Goal: Task Accomplishment & Management: Manage account settings

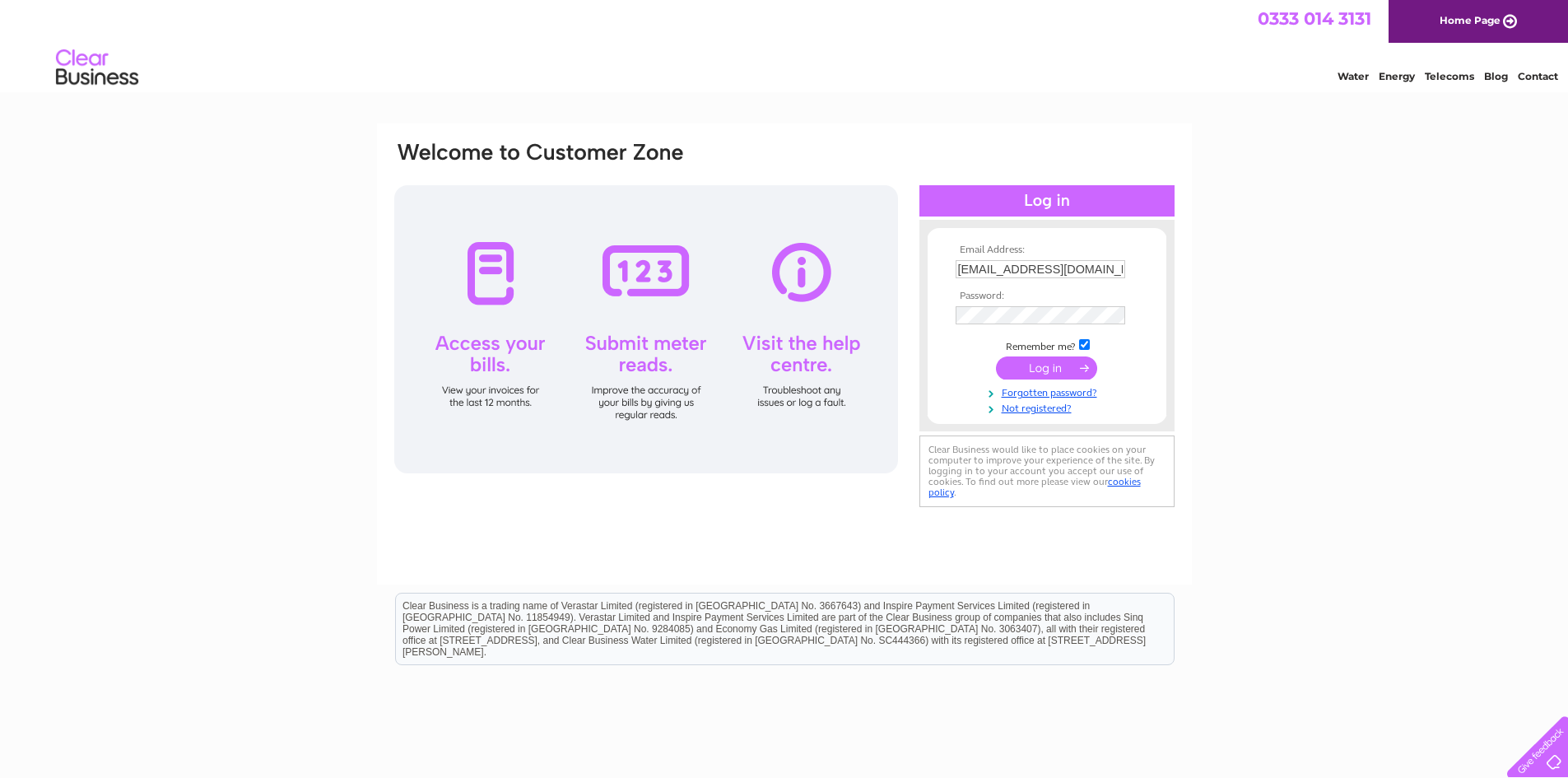
click at [1064, 362] on input "submit" at bounding box center [1046, 368] width 102 height 23
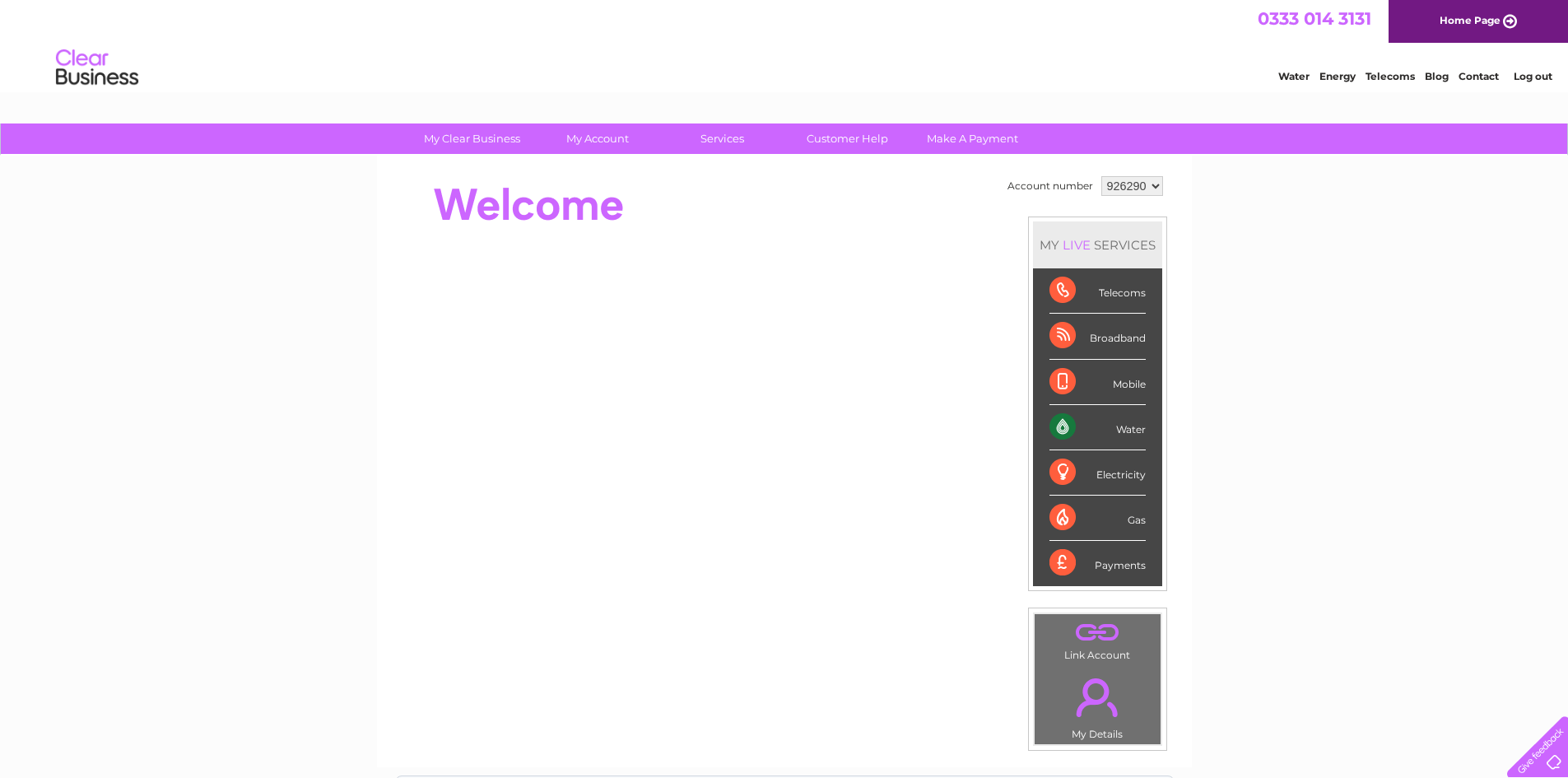
click at [1106, 427] on div "Water" at bounding box center [1097, 427] width 96 height 46
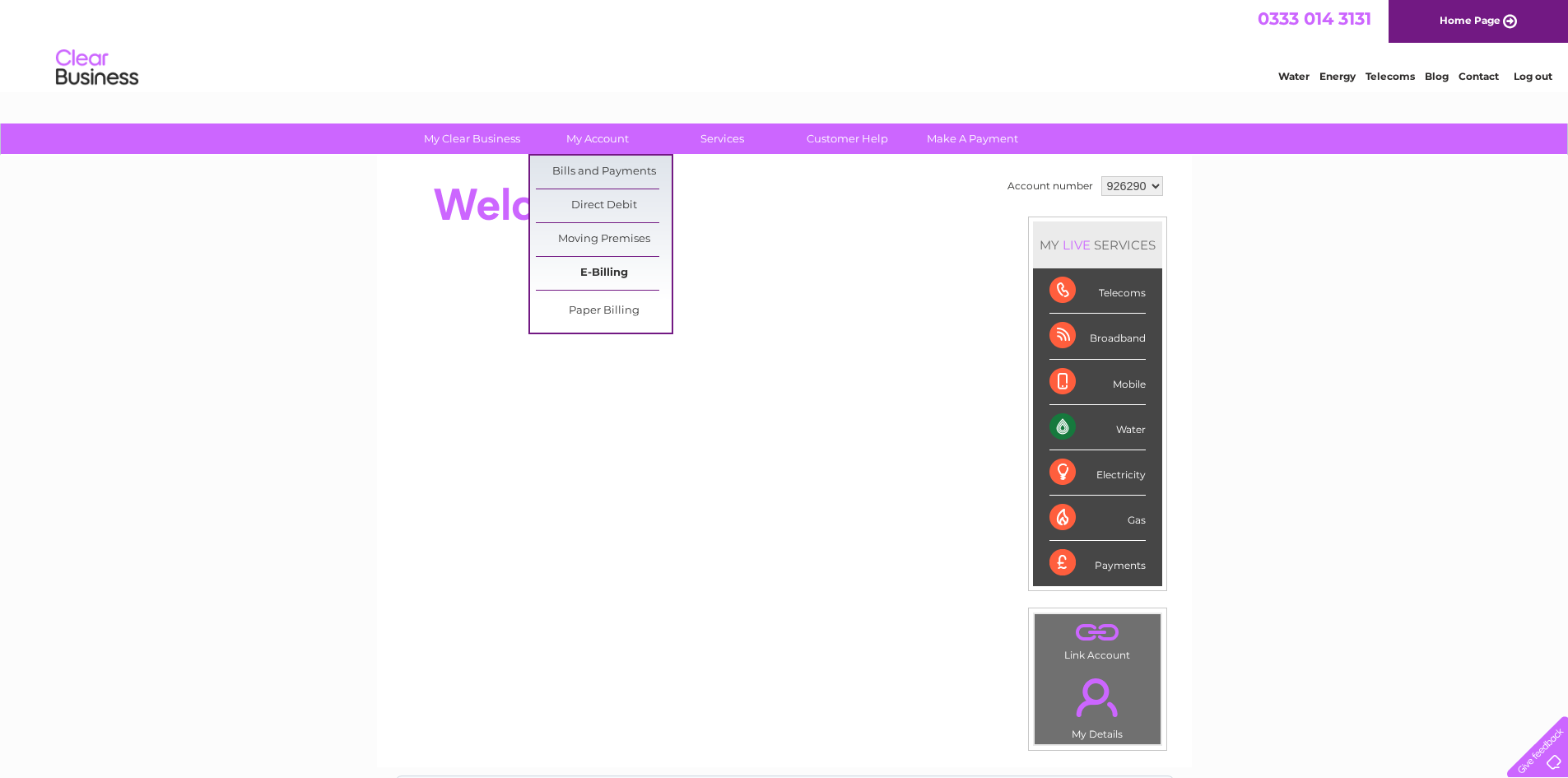
click at [586, 265] on link "E-Billing" at bounding box center [604, 273] width 136 height 33
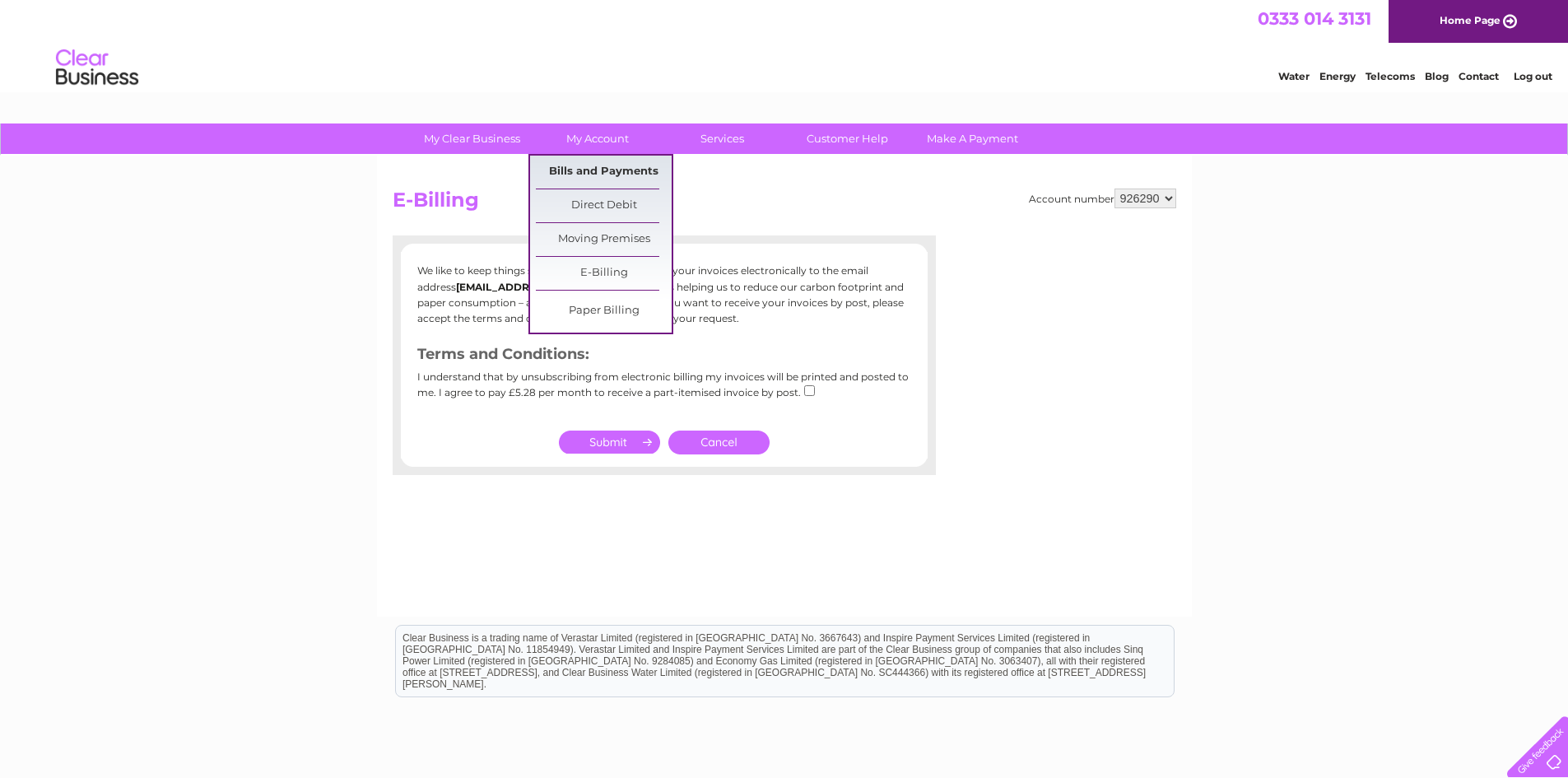
click at [591, 167] on link "Bills and Payments" at bounding box center [604, 172] width 136 height 33
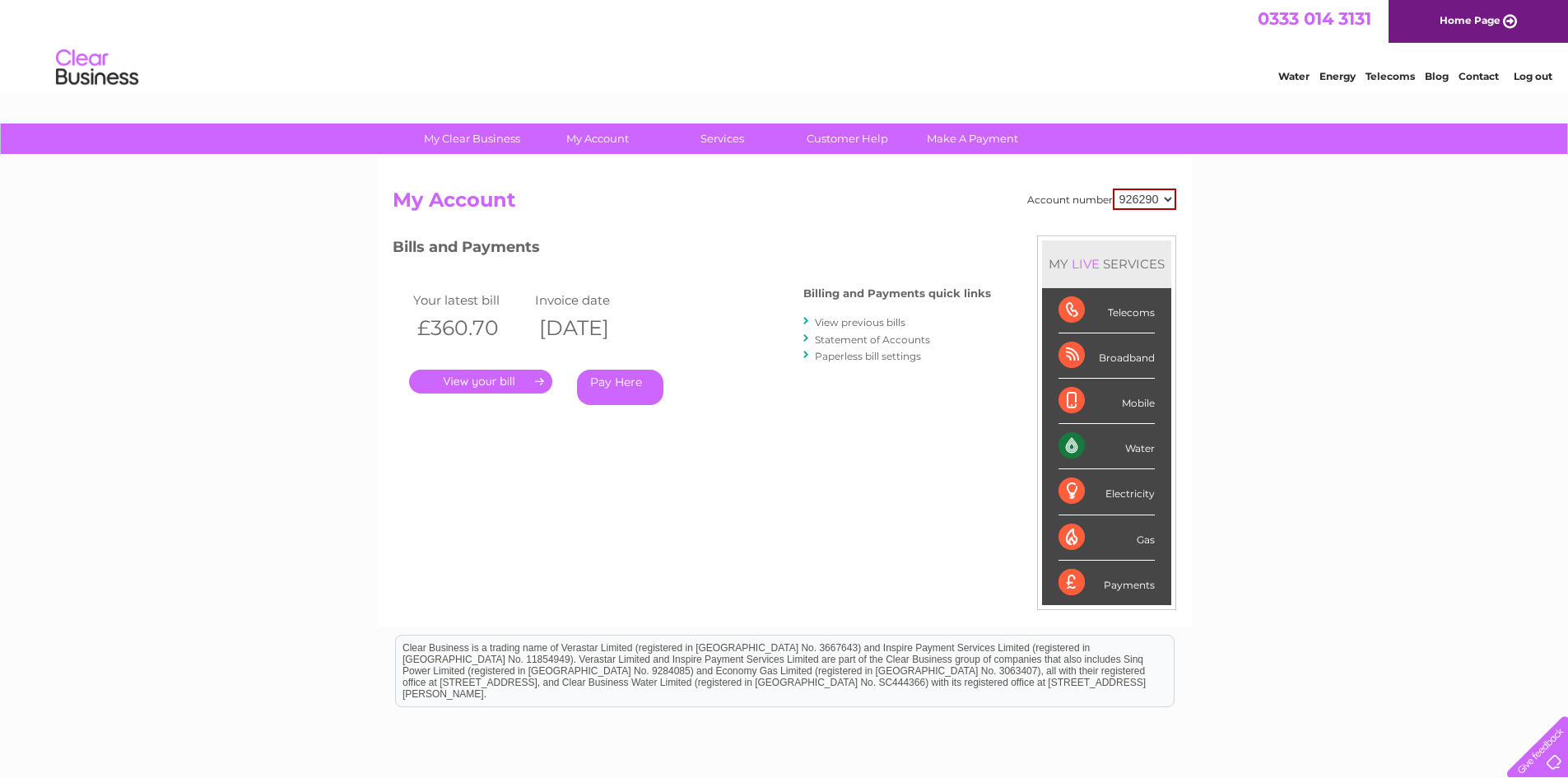
click at [478, 375] on link "." at bounding box center [480, 382] width 143 height 24
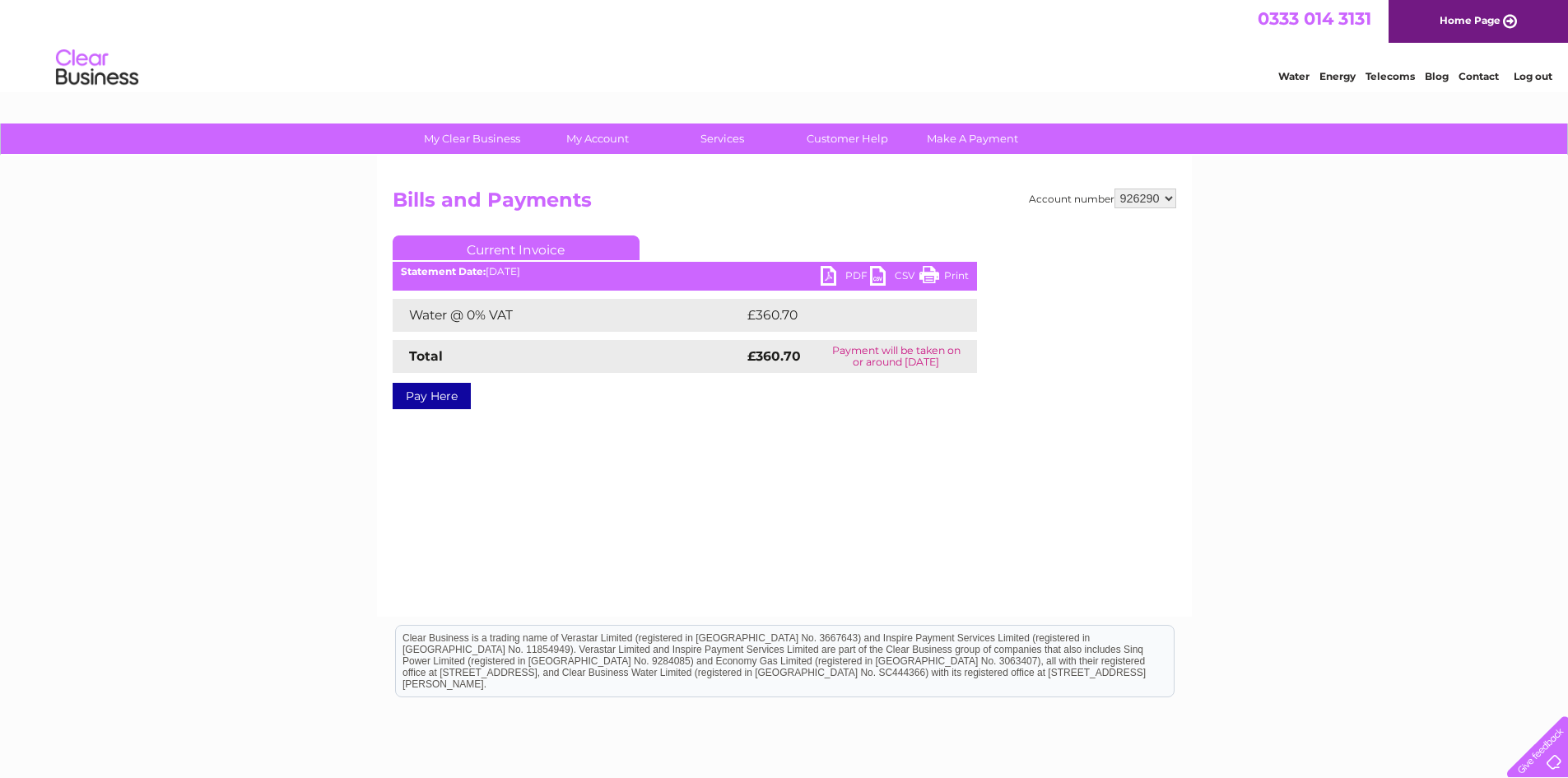
click at [843, 277] on link "PDF" at bounding box center [845, 278] width 49 height 24
